Goal: Use online tool/utility: Utilize a website feature to perform a specific function

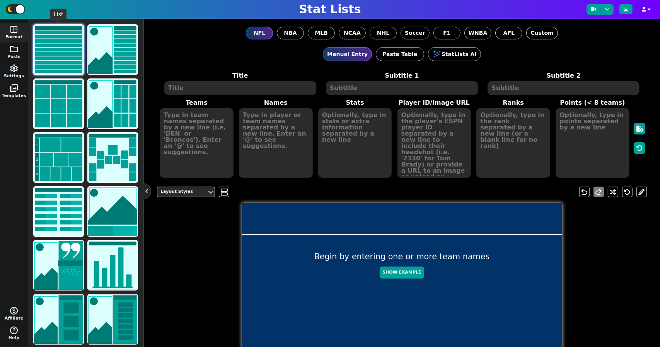
click at [44, 52] on img at bounding box center [58, 49] width 49 height 49
click at [69, 63] on img at bounding box center [58, 49] width 49 height 49
click at [207, 91] on textarea at bounding box center [240, 88] width 152 height 14
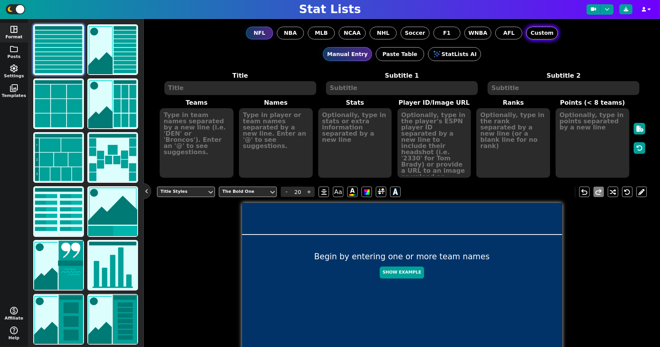
click at [538, 30] on span "Custom" at bounding box center [542, 33] width 23 height 8
click at [0, 0] on input "Custom" at bounding box center [0, 0] width 0 height 0
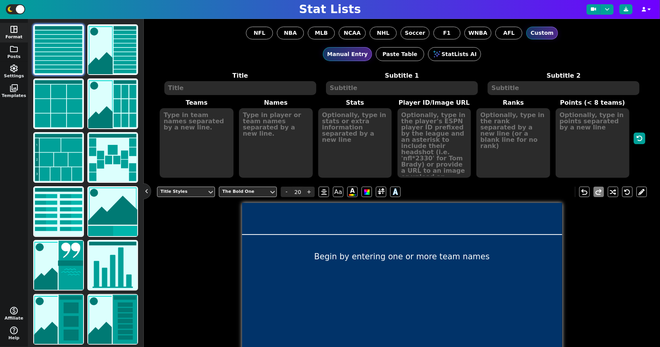
click at [246, 90] on textarea at bounding box center [240, 88] width 152 height 14
type textarea "T"
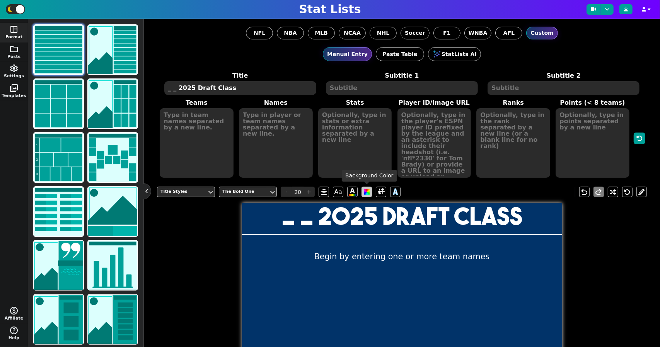
type textarea "_ _ 2025 Draft Class"
click at [366, 190] on span at bounding box center [366, 192] width 5 height 5
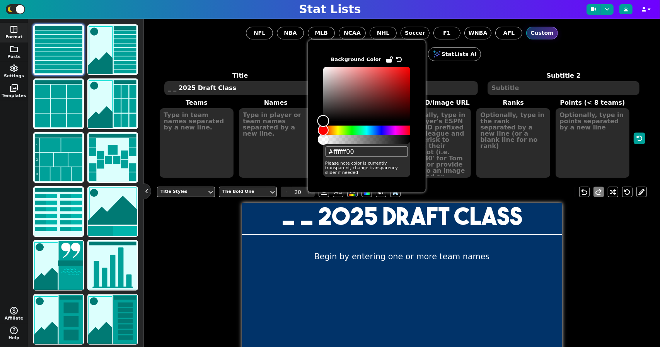
type input "#00000000"
drag, startPoint x: 323, startPoint y: 120, endPoint x: 303, endPoint y: 137, distance: 26.6
click at [303, 137] on body "Stat Lists space_dashboard Format folder Posts settings Settings photo_library …" at bounding box center [330, 173] width 660 height 347
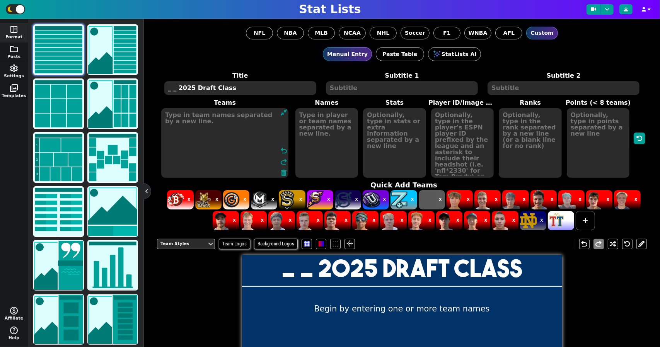
click at [206, 140] on textarea at bounding box center [225, 143] width 128 height 70
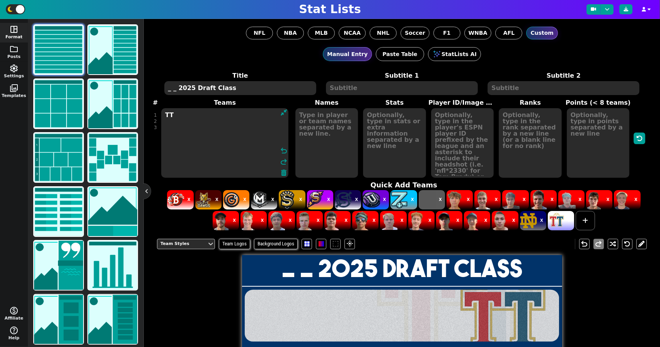
type textarea "T"
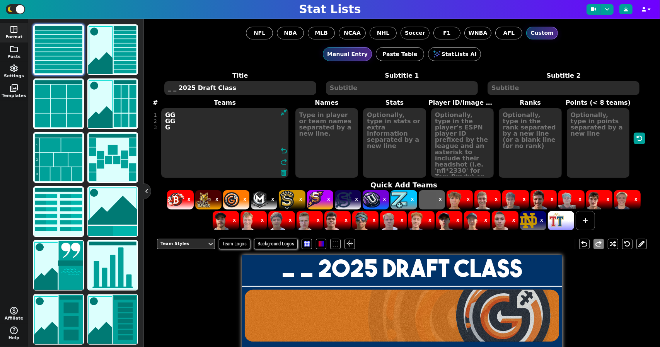
type textarea "GG GG GG"
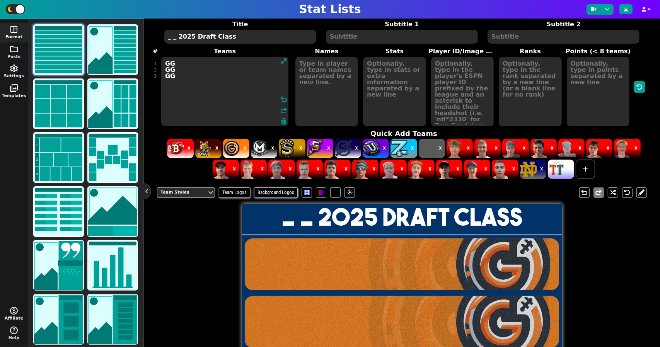
scroll to position [44, 0]
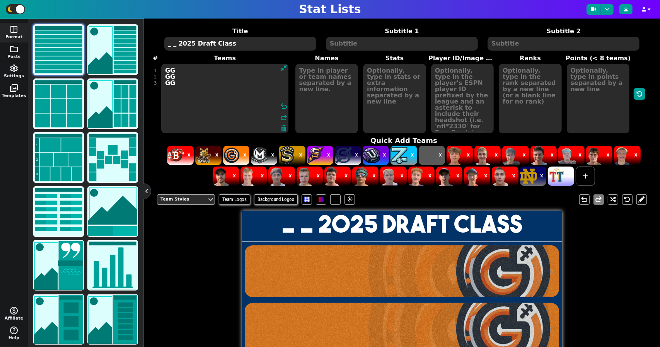
drag, startPoint x: 183, startPoint y: 106, endPoint x: 149, endPoint y: 61, distance: 56.3
click at [149, 61] on div "NFL NBA MLB NCAA NHL Soccer F1 WNBA AFL Custom Manual Entry Paste Table StatLis…" at bounding box center [402, 183] width 516 height 328
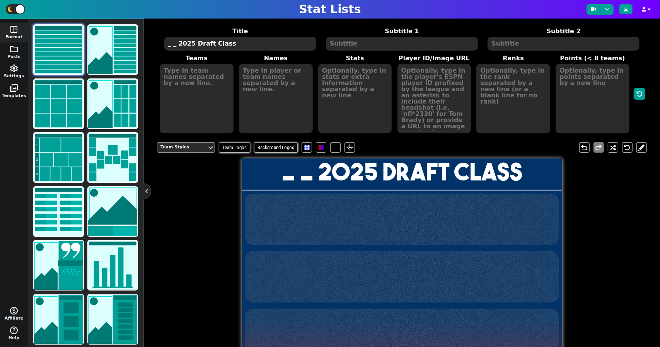
click at [192, 144] on div "Team Styles" at bounding box center [182, 147] width 43 height 7
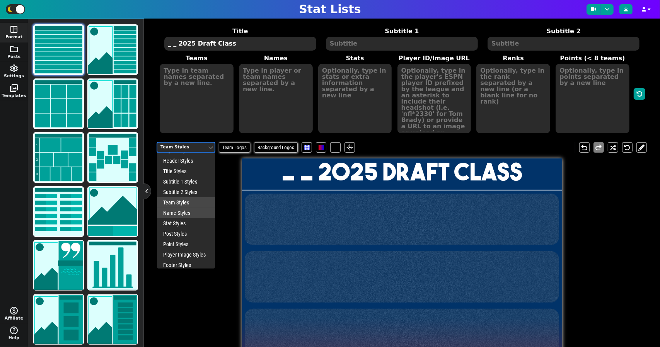
scroll to position [12, 0]
click at [185, 229] on div "Post Styles" at bounding box center [186, 230] width 58 height 10
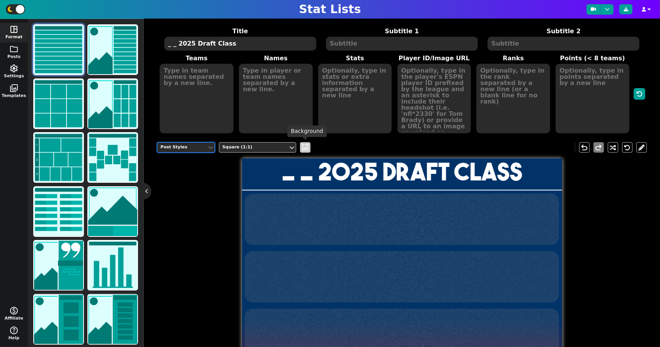
click at [306, 146] on span "wallpaper" at bounding box center [305, 147] width 8 height 8
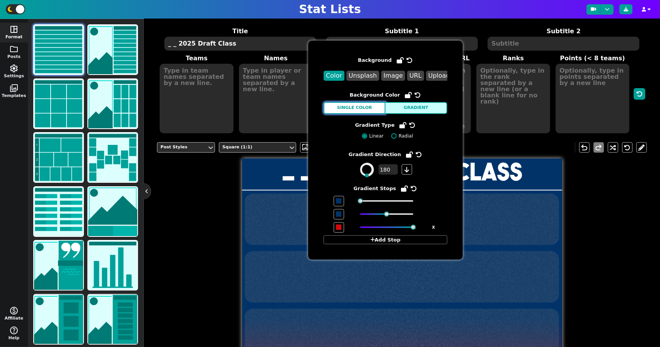
click at [369, 102] on button "Single Color" at bounding box center [355, 108] width 62 height 12
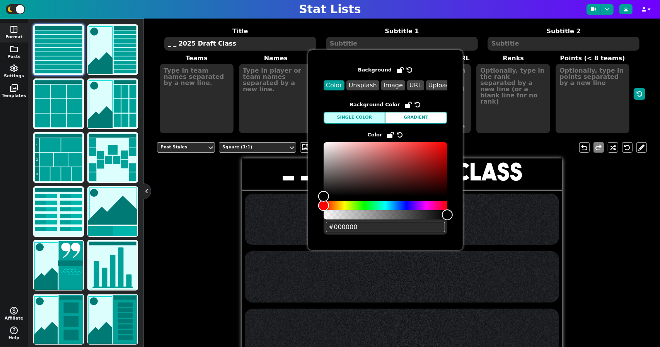
click at [197, 210] on div "Post Styles Square (1:1) wallpaper undo redo _ _ 2025 Draft Class" at bounding box center [402, 308] width 490 height 342
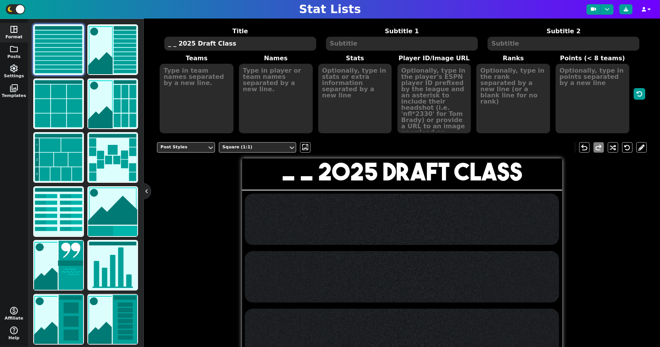
click at [186, 95] on textarea at bounding box center [197, 99] width 74 height 70
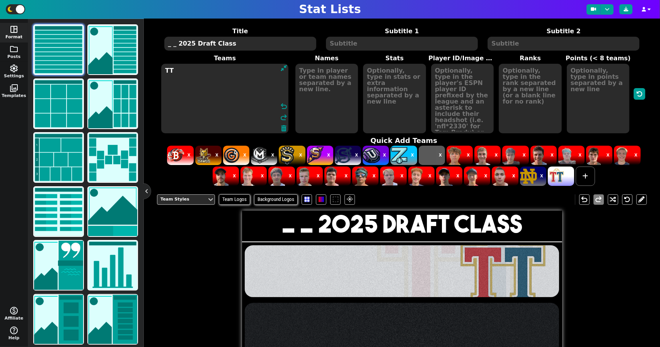
type textarea "TT"
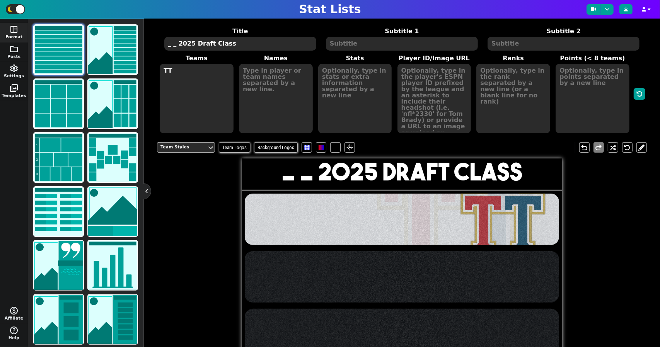
click at [175, 44] on textarea "_ _ 2025 Draft Class" at bounding box center [240, 44] width 152 height 14
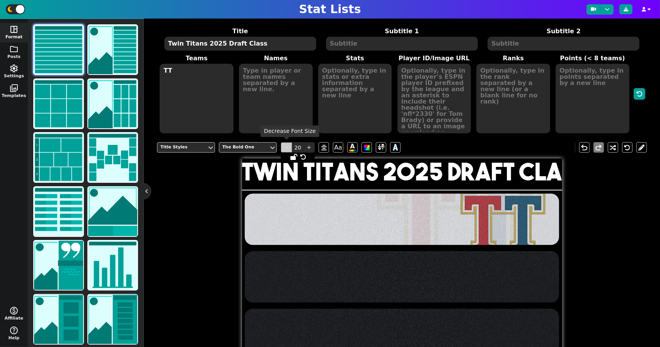
type textarea "Twin Titans 2025 Draft Class"
click at [285, 148] on span "-" at bounding box center [287, 147] width 12 height 10
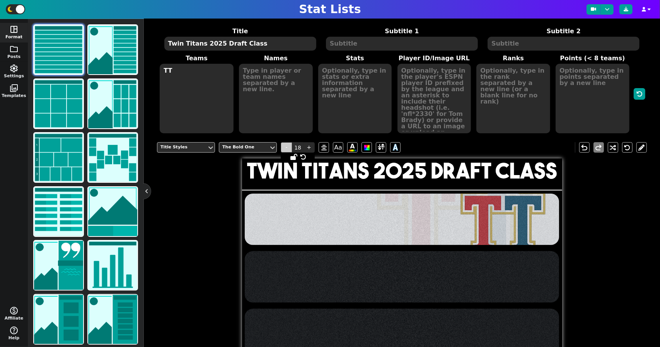
click at [285, 148] on span "-" at bounding box center [287, 147] width 12 height 10
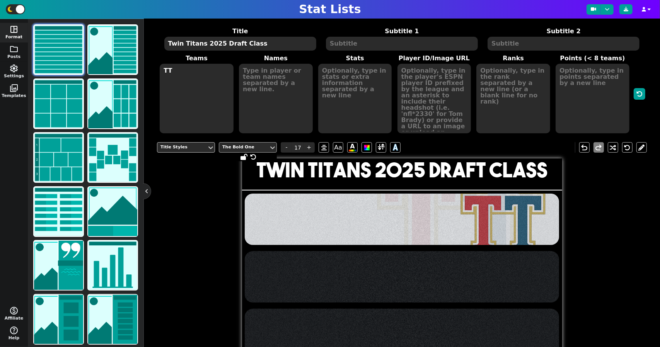
click at [258, 145] on div "The Bold One" at bounding box center [243, 147] width 43 height 7
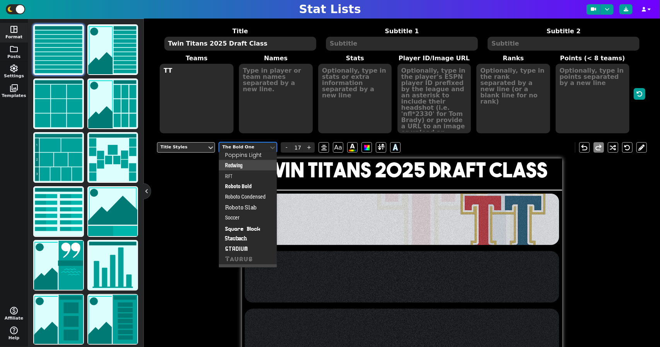
scroll to position [388, 0]
click at [248, 187] on div "Roboto Bold" at bounding box center [248, 185] width 58 height 10
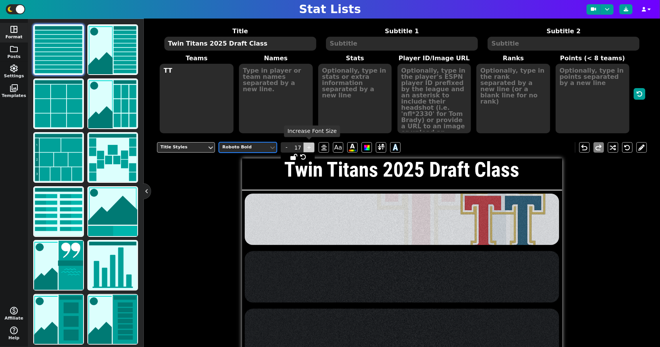
click at [309, 147] on span "+" at bounding box center [309, 147] width 12 height 10
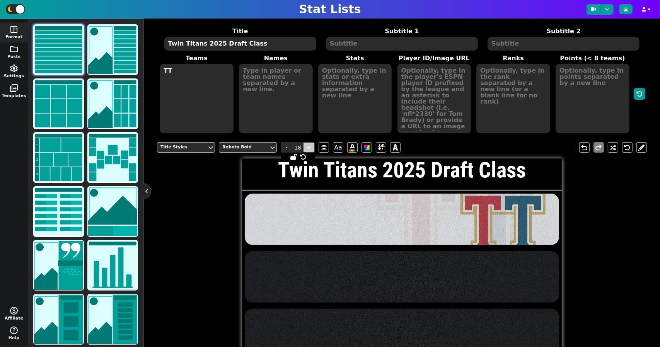
click at [309, 147] on span "+" at bounding box center [309, 147] width 12 height 10
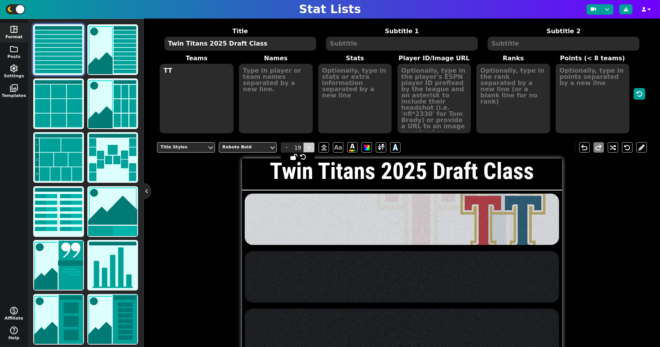
click at [309, 147] on span "+" at bounding box center [309, 147] width 12 height 10
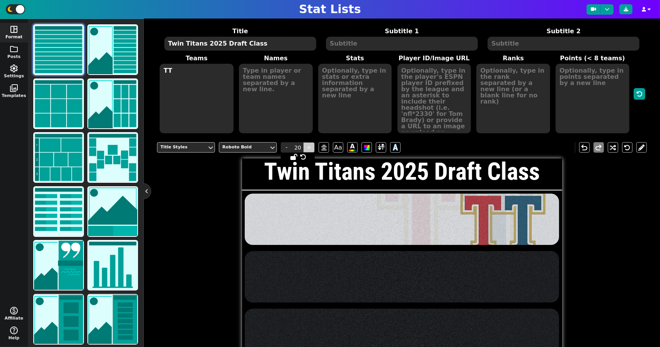
click at [309, 147] on span "+" at bounding box center [309, 147] width 12 height 10
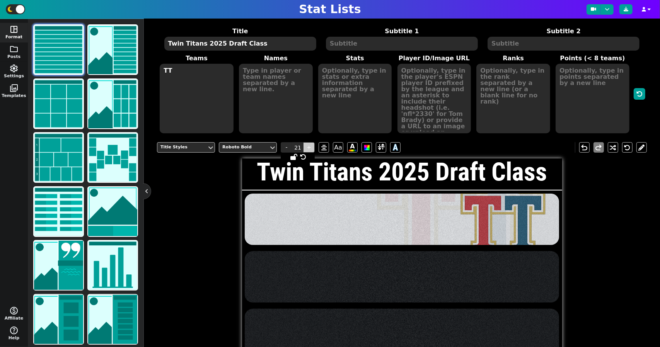
click at [309, 147] on span "+" at bounding box center [309, 147] width 12 height 10
type input "22"
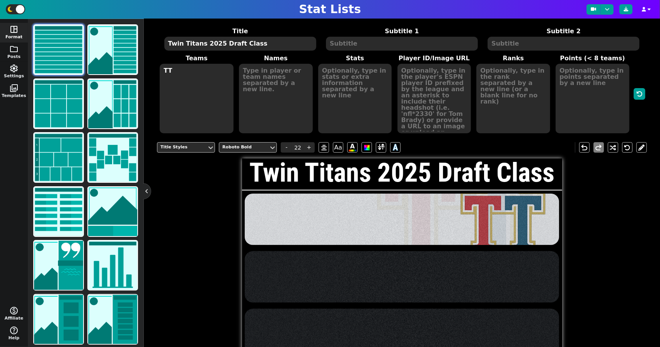
click at [215, 198] on div "Title Styles Roboto Bold - 22 + Aa A A undo redo Twin Titans 2025 Draft Class" at bounding box center [402, 308] width 490 height 342
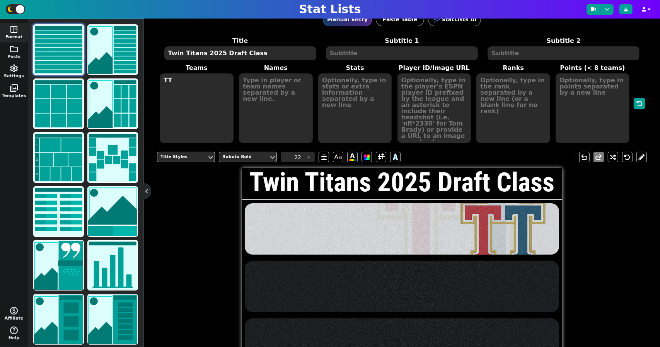
scroll to position [34, 0]
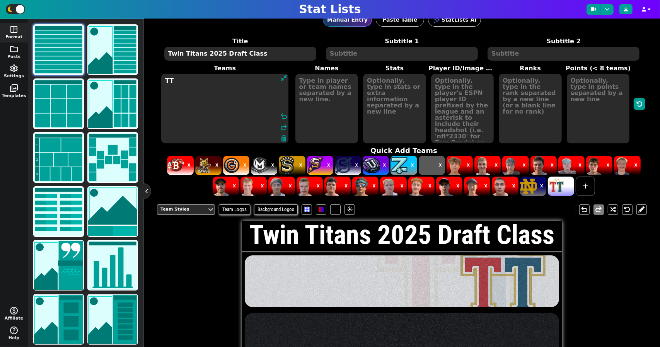
click at [184, 84] on textarea "TT" at bounding box center [225, 109] width 128 height 70
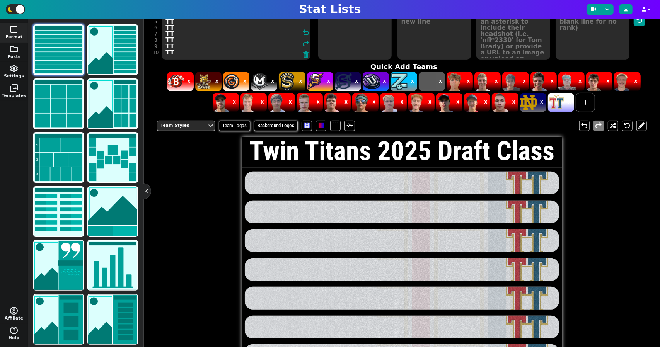
scroll to position [129, 0]
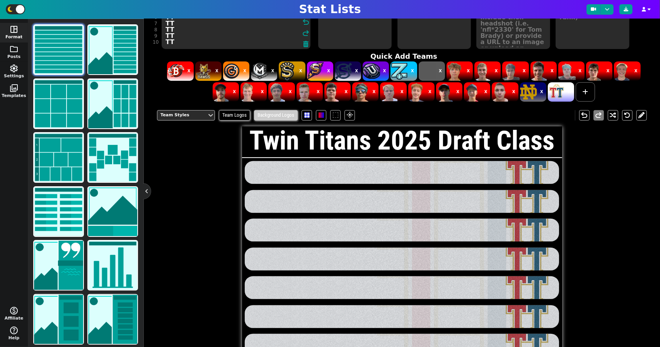
type textarea "TT TT TT TT TT TT TT TT TT TT"
click at [286, 114] on span "Background Logos" at bounding box center [276, 115] width 44 height 10
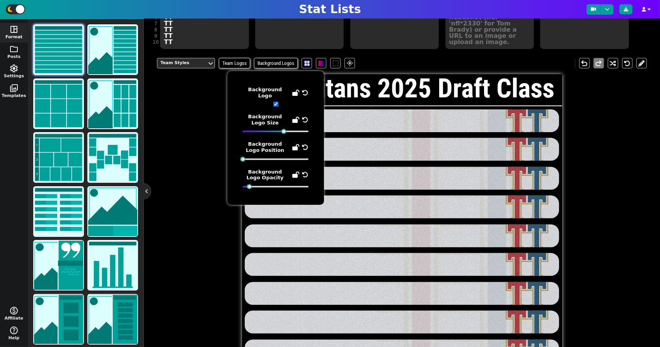
drag, startPoint x: 245, startPoint y: 152, endPoint x: 262, endPoint y: 157, distance: 18.0
click at [262, 157] on span "Background Logo Position" at bounding box center [276, 151] width 66 height 20
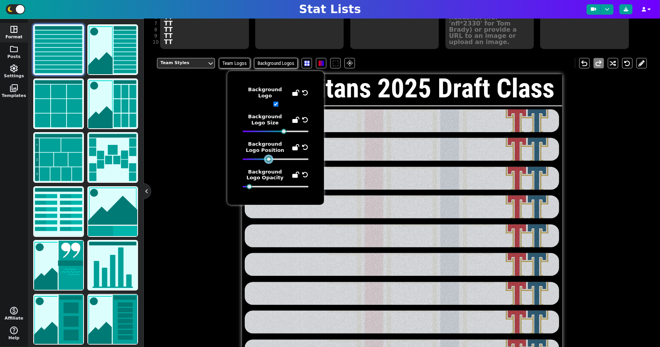
drag, startPoint x: 243, startPoint y: 157, endPoint x: 269, endPoint y: 156, distance: 25.9
click at [269, 157] on div at bounding box center [268, 159] width 5 height 5
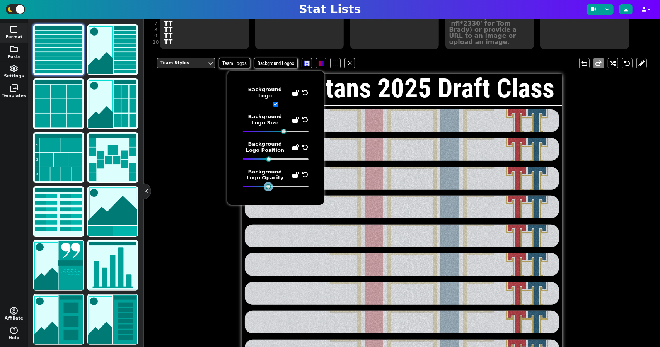
drag, startPoint x: 250, startPoint y: 181, endPoint x: 269, endPoint y: 181, distance: 19.0
click at [269, 184] on div at bounding box center [268, 186] width 5 height 5
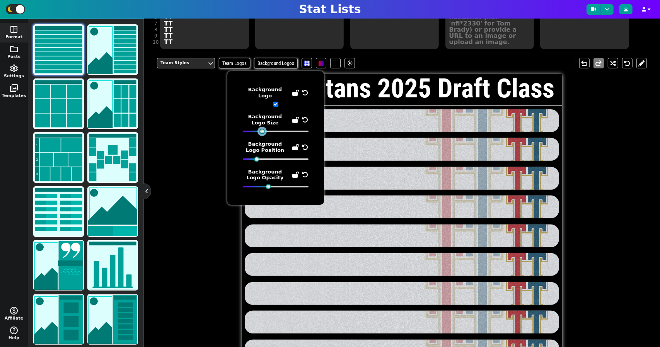
drag, startPoint x: 282, startPoint y: 128, endPoint x: 260, endPoint y: 123, distance: 22.2
click at [260, 123] on span "Background Logo Size" at bounding box center [276, 124] width 66 height 20
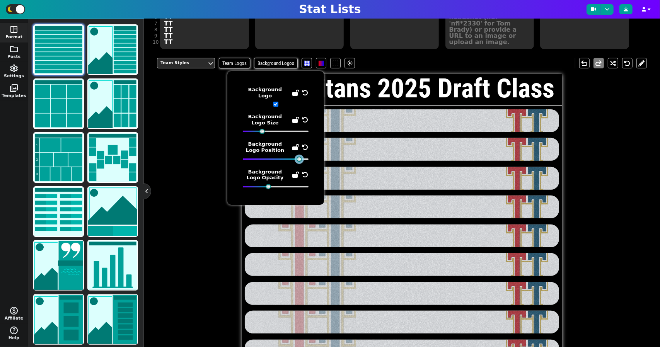
drag, startPoint x: 256, startPoint y: 154, endPoint x: 299, endPoint y: 155, distance: 42.9
click at [299, 157] on div at bounding box center [299, 159] width 5 height 5
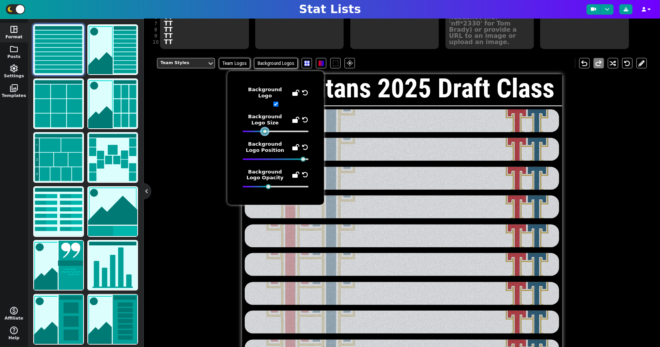
click at [265, 129] on div at bounding box center [264, 131] width 5 height 5
click at [205, 135] on div "Team Styles Team Logos Background Logos flare undo redo Twin Titans 2025 Draft …" at bounding box center [402, 223] width 490 height 342
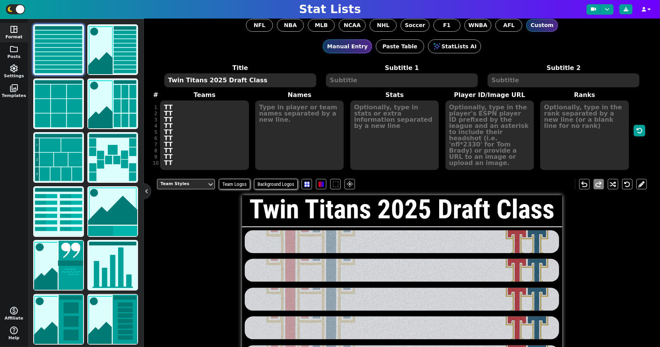
scroll to position [3, 0]
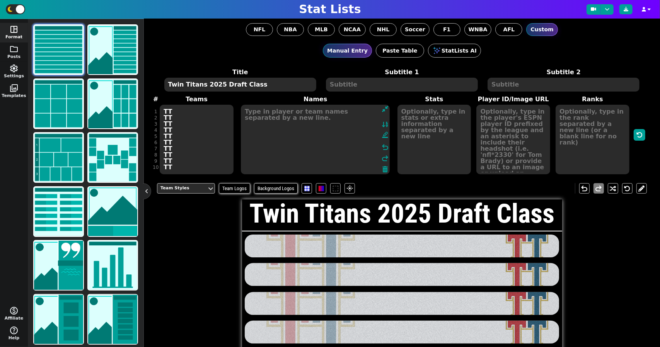
click at [300, 117] on textarea at bounding box center [315, 140] width 149 height 70
type textarea "T"
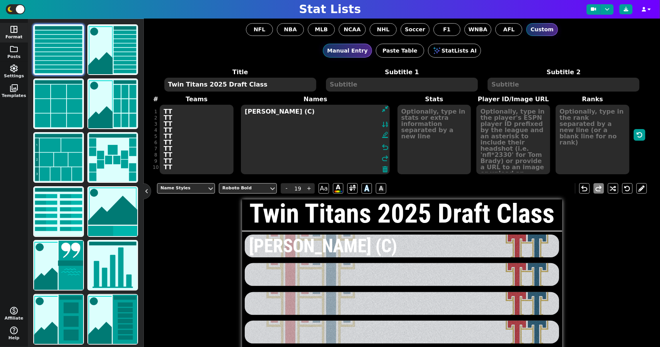
type textarea "[PERSON_NAME] (C)"
click at [553, 117] on span "Ranks" at bounding box center [592, 135] width 79 height 80
click at [581, 119] on textarea at bounding box center [593, 140] width 74 height 70
type input "43"
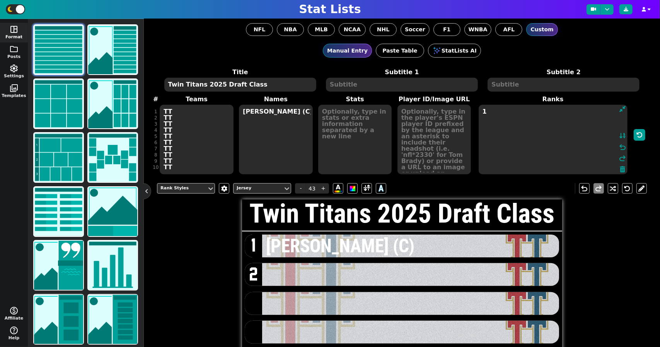
type textarea "1"
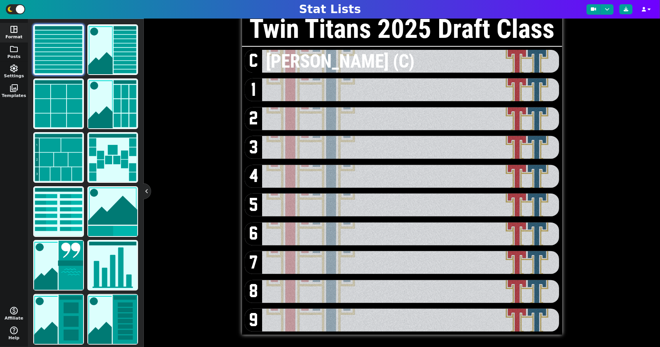
scroll to position [0, 0]
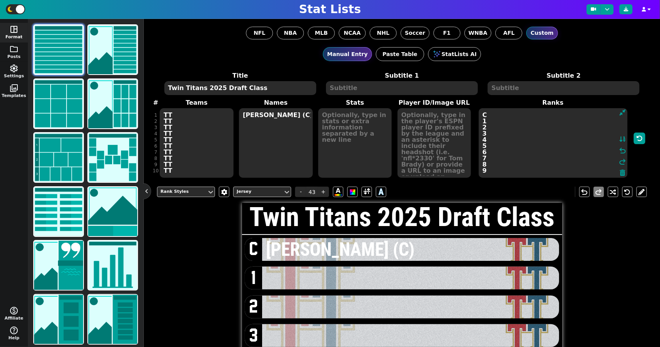
type textarea "C 1 2 3 4 5 6 7 8 9"
click at [297, 114] on textarea "[PERSON_NAME] (C)" at bounding box center [276, 143] width 74 height 70
type input "19"
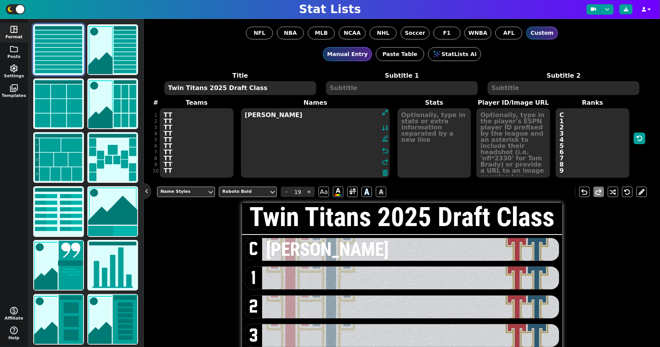
click at [281, 123] on textarea "[PERSON_NAME]" at bounding box center [315, 143] width 149 height 70
type textarea "[PERSON_NAME]"
click at [446, 52] on button "StatLists AI" at bounding box center [454, 54] width 53 height 14
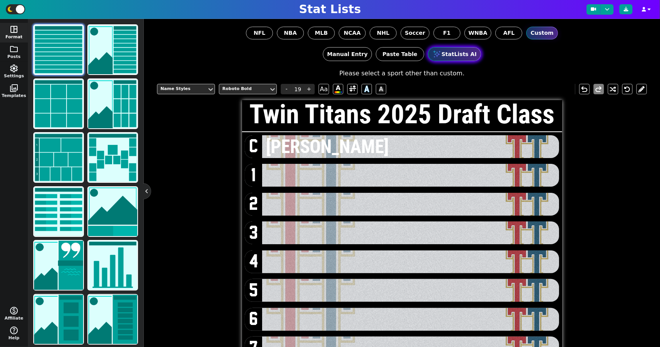
click at [461, 53] on button "StatLists AI" at bounding box center [454, 54] width 53 height 14
click at [354, 57] on button "Manual Entry" at bounding box center [347, 54] width 49 height 14
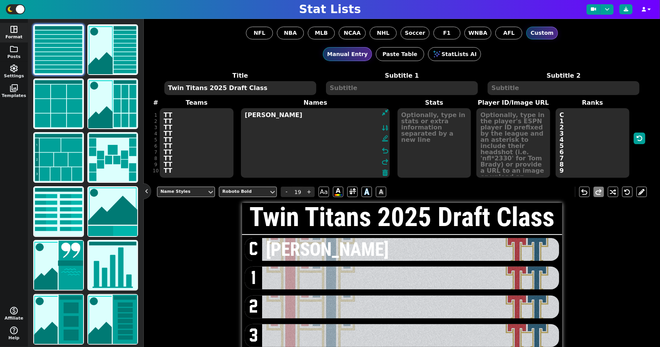
click at [442, 120] on textarea at bounding box center [435, 143] width 74 height 70
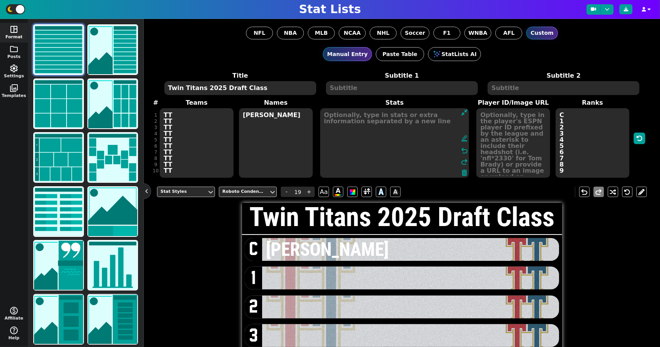
click at [193, 160] on textarea "TT TT TT TT TT TT TT TT TT TT" at bounding box center [197, 143] width 74 height 70
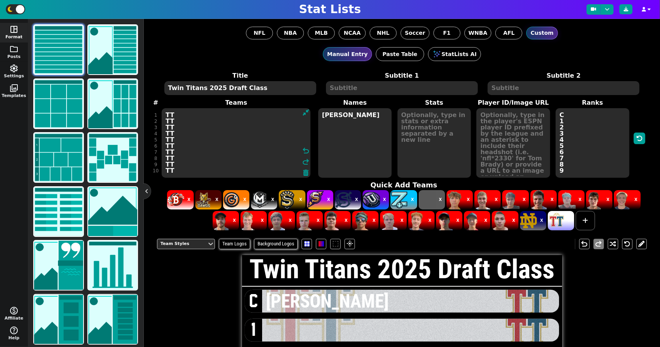
drag, startPoint x: 186, startPoint y: 167, endPoint x: 149, endPoint y: 77, distance: 98.2
click at [149, 77] on div "NFL NBA MLB NCAA NHL Soccer F1 WNBA AFL Custom Manual Entry Paste Table StatLis…" at bounding box center [402, 183] width 516 height 328
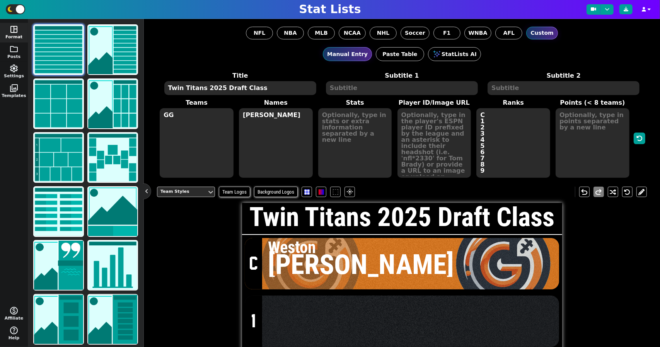
type textarea "GG"
drag, startPoint x: 263, startPoint y: 84, endPoint x: 154, endPoint y: 86, distance: 109.1
click at [154, 86] on div "NFL NBA MLB NCAA NHL Soccer F1 WNBA AFL Custom Manual Entry Paste Table StatLis…" at bounding box center [402, 183] width 516 height 328
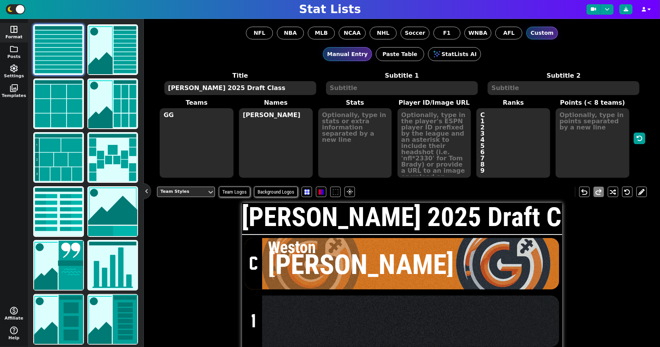
type textarea "[PERSON_NAME] 2025 Draft Class"
click at [211, 242] on div "Team Styles Team Logos Background Logos flare undo redo [PERSON_NAME] 2025 Draf…" at bounding box center [402, 352] width 490 height 342
click at [281, 230] on div "[PERSON_NAME] 2025 Draft Class" at bounding box center [423, 219] width 363 height 32
click at [301, 216] on h1 "[PERSON_NAME] 2025 Draft Class" at bounding box center [423, 217] width 363 height 26
click at [287, 191] on span "-" at bounding box center [287, 192] width 12 height 10
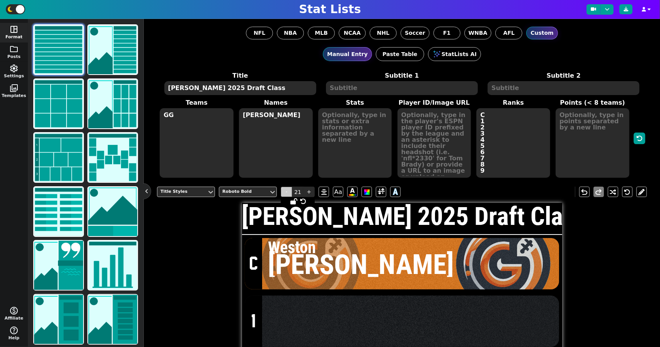
click at [287, 191] on span "-" at bounding box center [287, 192] width 12 height 10
type input "20"
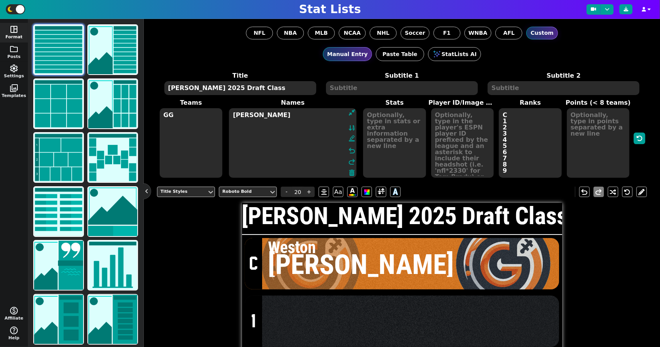
drag, startPoint x: 291, startPoint y: 118, endPoint x: 209, endPoint y: 103, distance: 83.2
click at [209, 103] on span "Teams GG Names [PERSON_NAME] format_ink_highlighter undo redo Stats Player ID/I…" at bounding box center [402, 138] width 490 height 80
type textarea "[PERSON_NAME]"
click at [193, 120] on textarea "GG" at bounding box center [191, 143] width 63 height 70
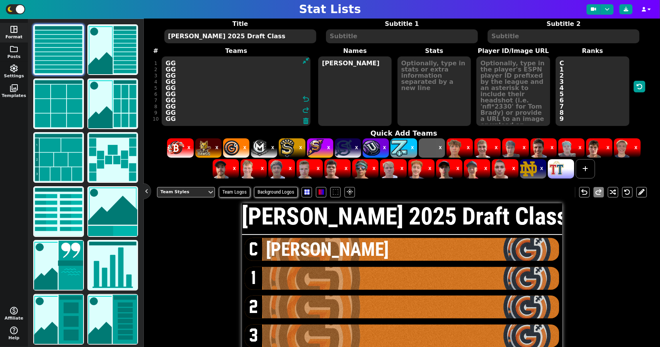
scroll to position [52, 0]
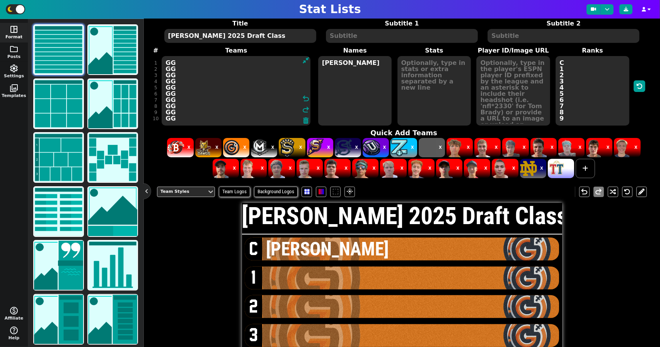
type textarea "GG GG GG GG GG GG GG GG GG GG"
click at [355, 79] on textarea "[PERSON_NAME]" at bounding box center [355, 91] width 74 height 70
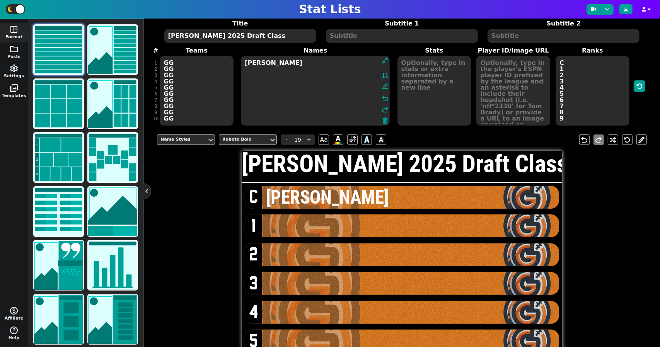
click at [323, 68] on textarea "[PERSON_NAME]" at bounding box center [315, 91] width 149 height 70
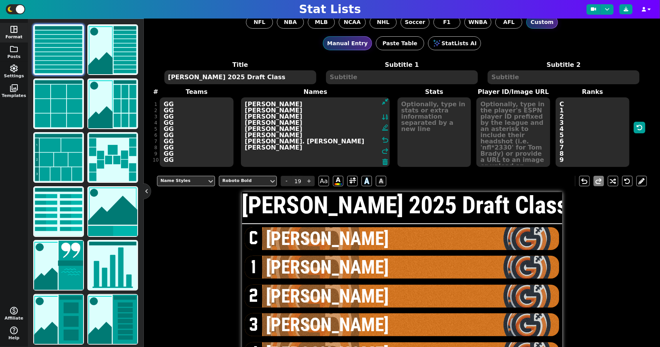
scroll to position [0, 0]
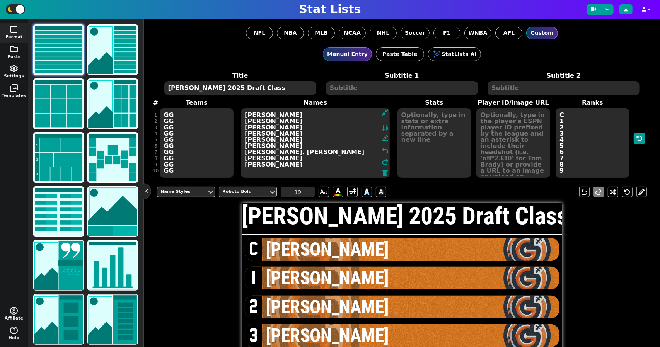
type textarea "[PERSON_NAME] [PERSON_NAME] [PERSON_NAME] [PERSON_NAME] [PERSON_NAME] [PERSON_N…"
click at [610, 260] on div "Name Styles Roboto Bold - 19 + Aa A A A undo redo [PERSON_NAME] 2025 Draft Clas…" at bounding box center [402, 352] width 490 height 342
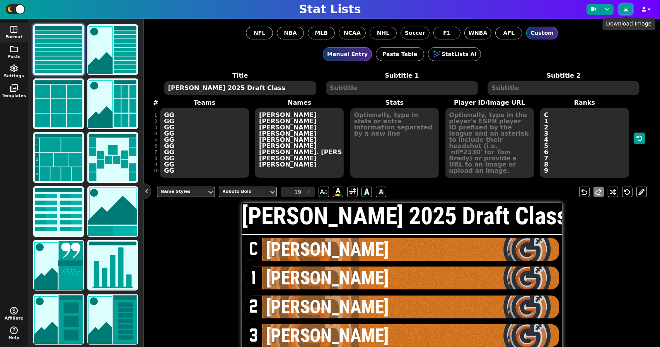
click at [627, 7] on icon at bounding box center [626, 9] width 5 height 5
